Goal: Transaction & Acquisition: Purchase product/service

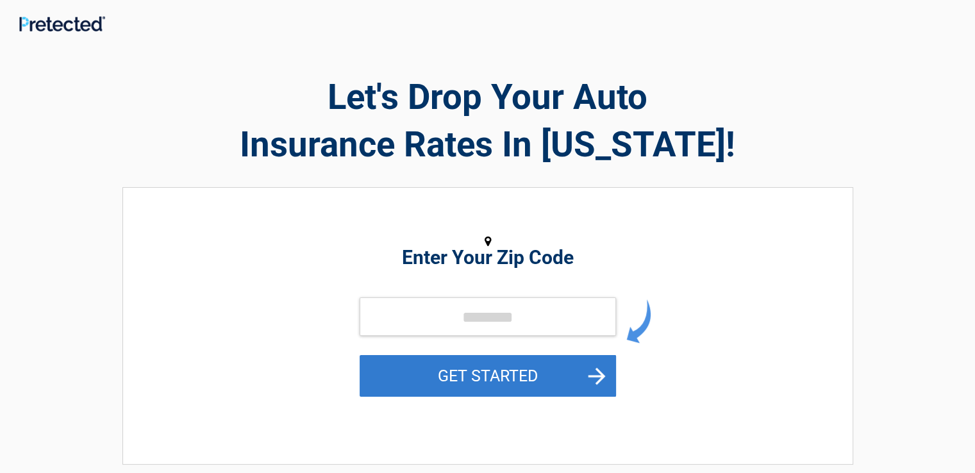
click at [477, 383] on button "GET STARTED" at bounding box center [487, 376] width 256 height 42
click at [477, 376] on button "GET STARTED" at bounding box center [487, 376] width 256 height 42
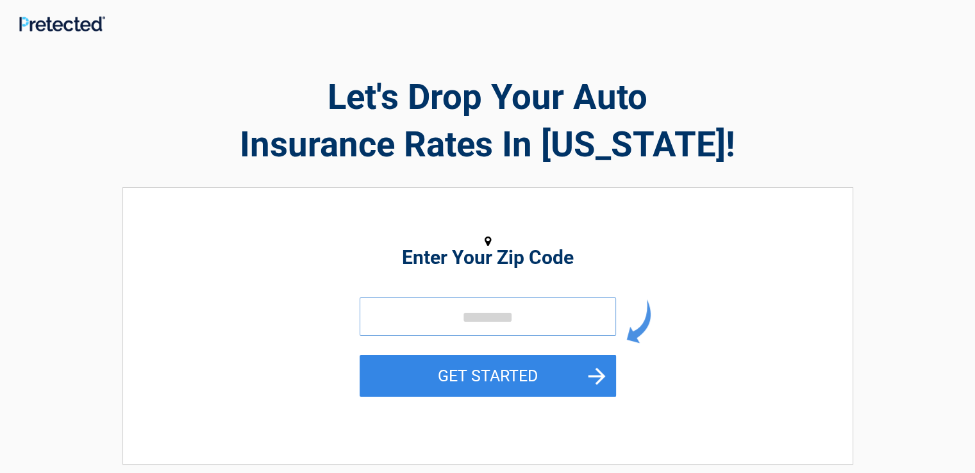
click at [505, 322] on input "tel" at bounding box center [487, 316] width 256 height 38
type input "*****"
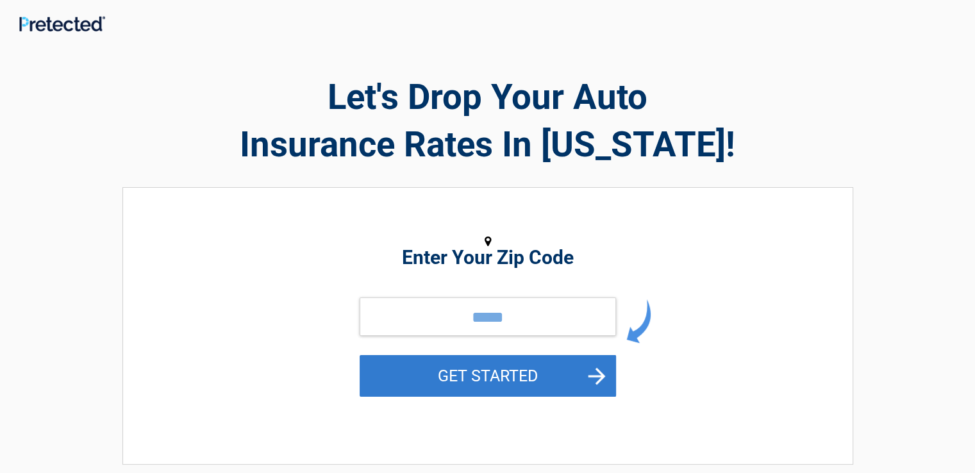
click at [449, 375] on button "GET STARTED" at bounding box center [487, 376] width 256 height 42
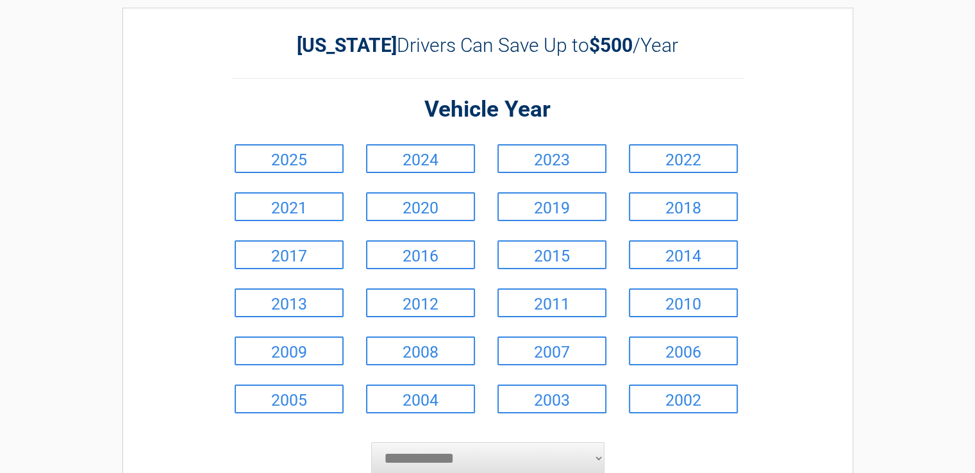
scroll to position [29, 0]
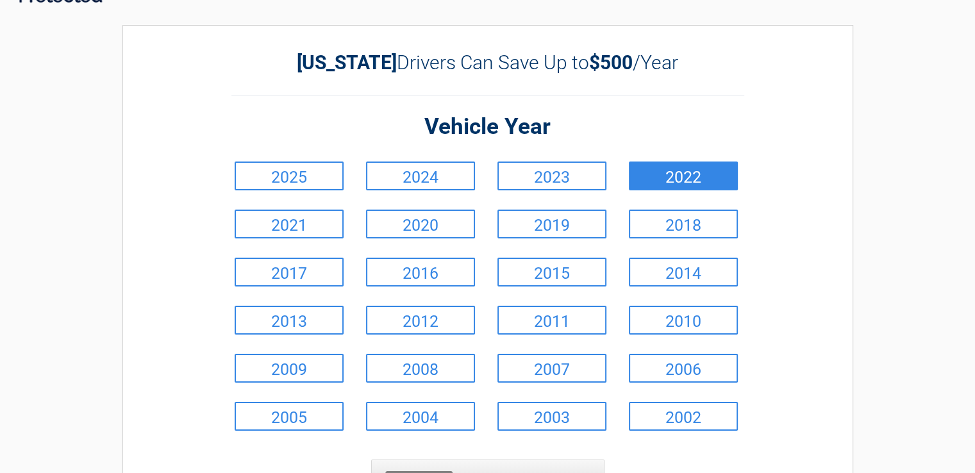
click at [730, 163] on link "2022" at bounding box center [683, 175] width 109 height 29
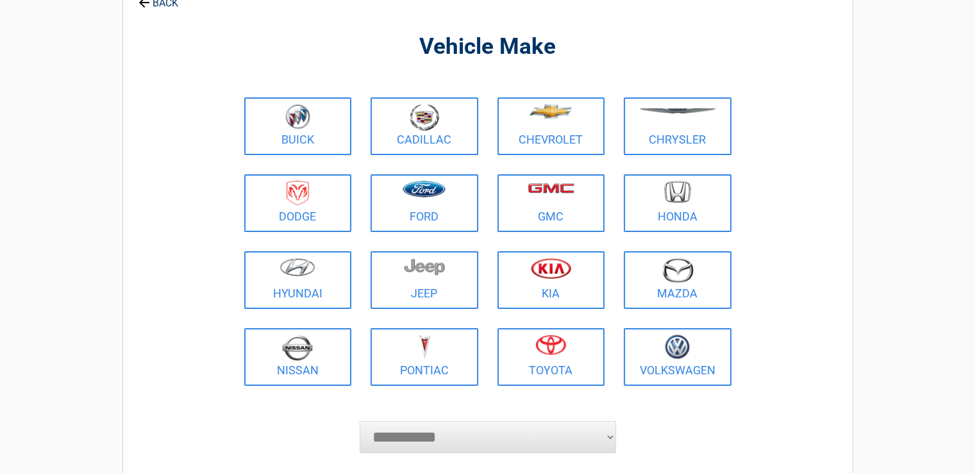
scroll to position [136, 0]
